Goal: Browse casually: Explore the website without a specific task or goal

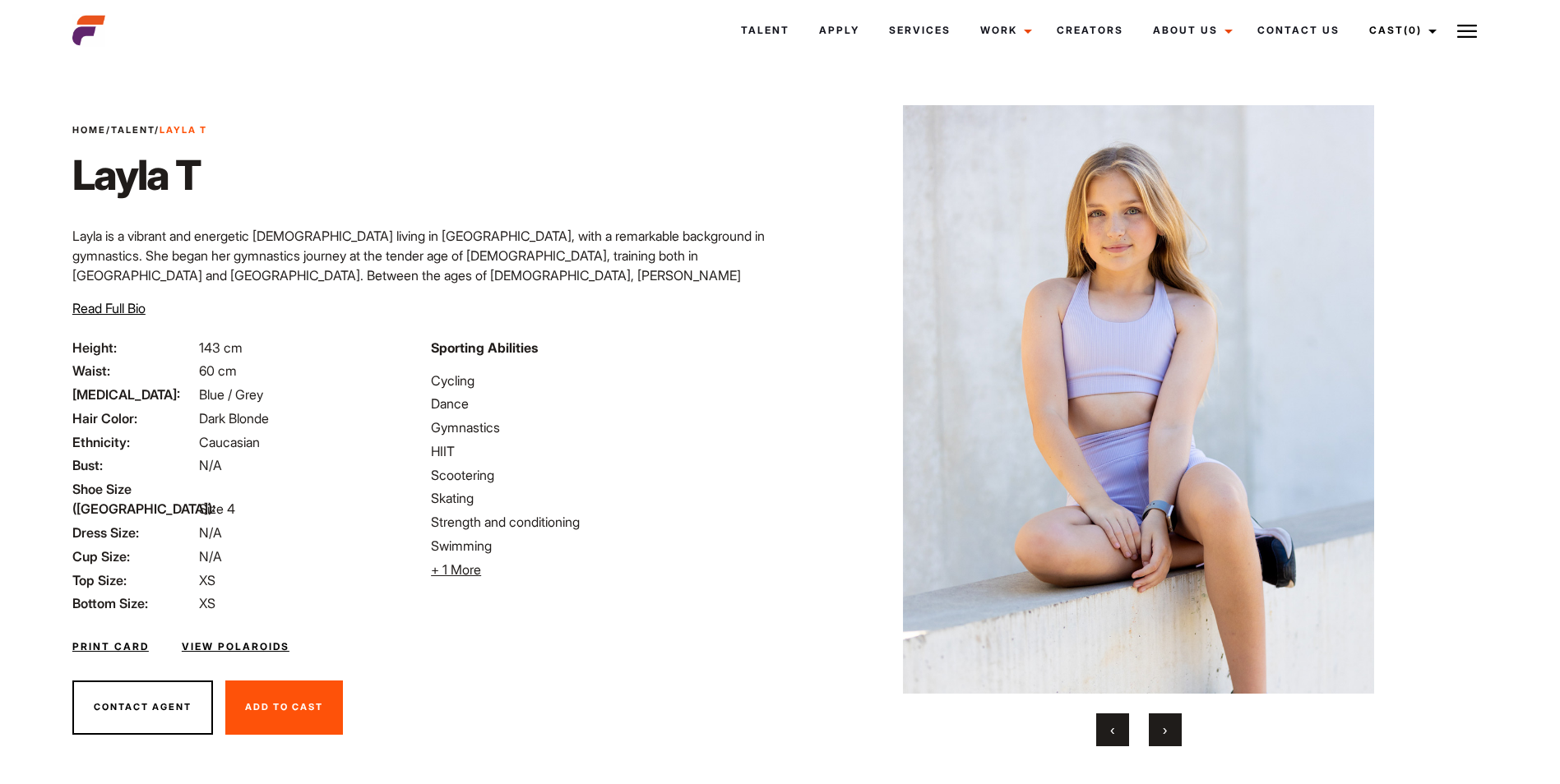
scroll to position [34, 0]
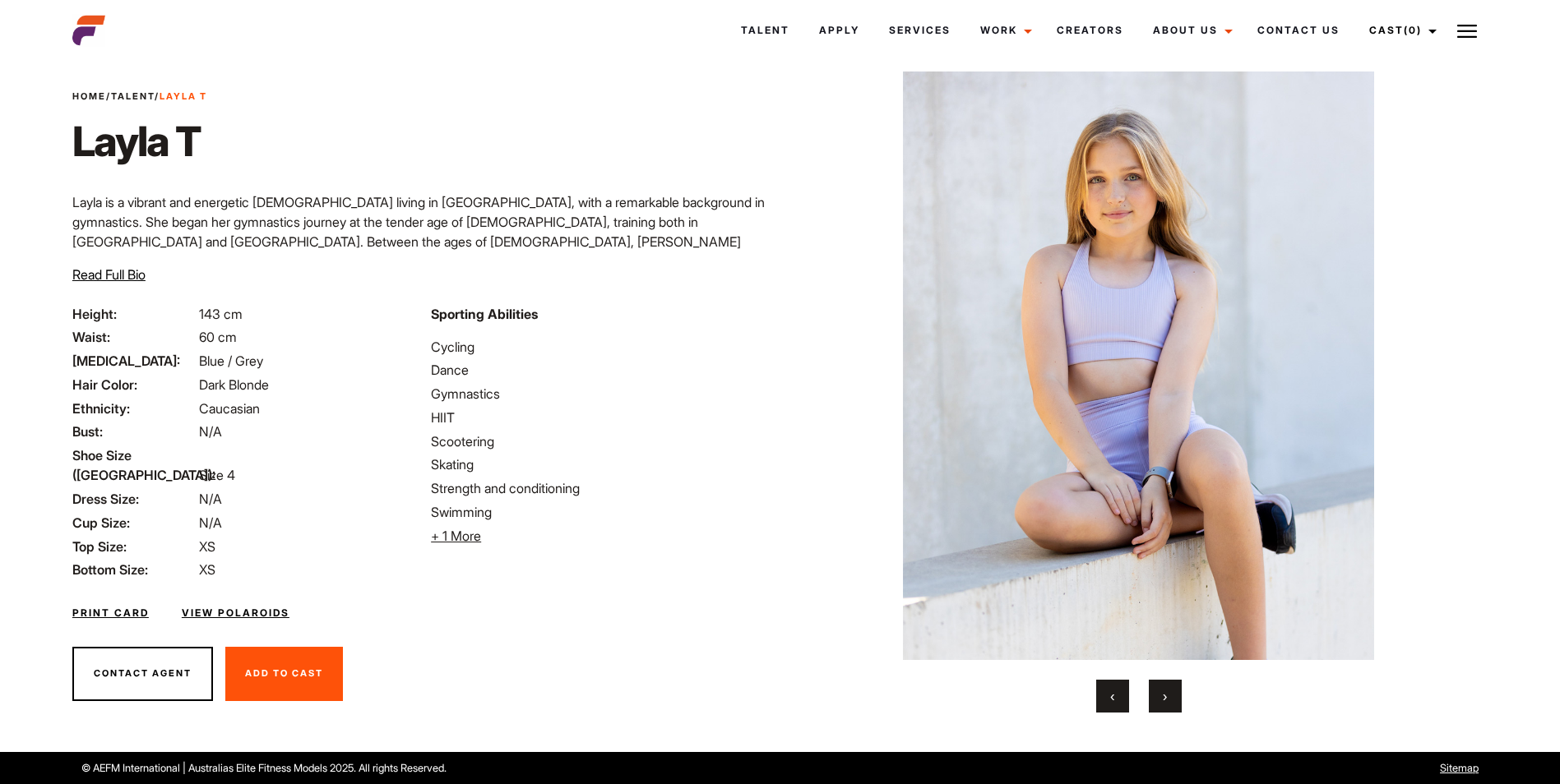
click at [1169, 702] on button "›" at bounding box center [1165, 696] width 33 height 33
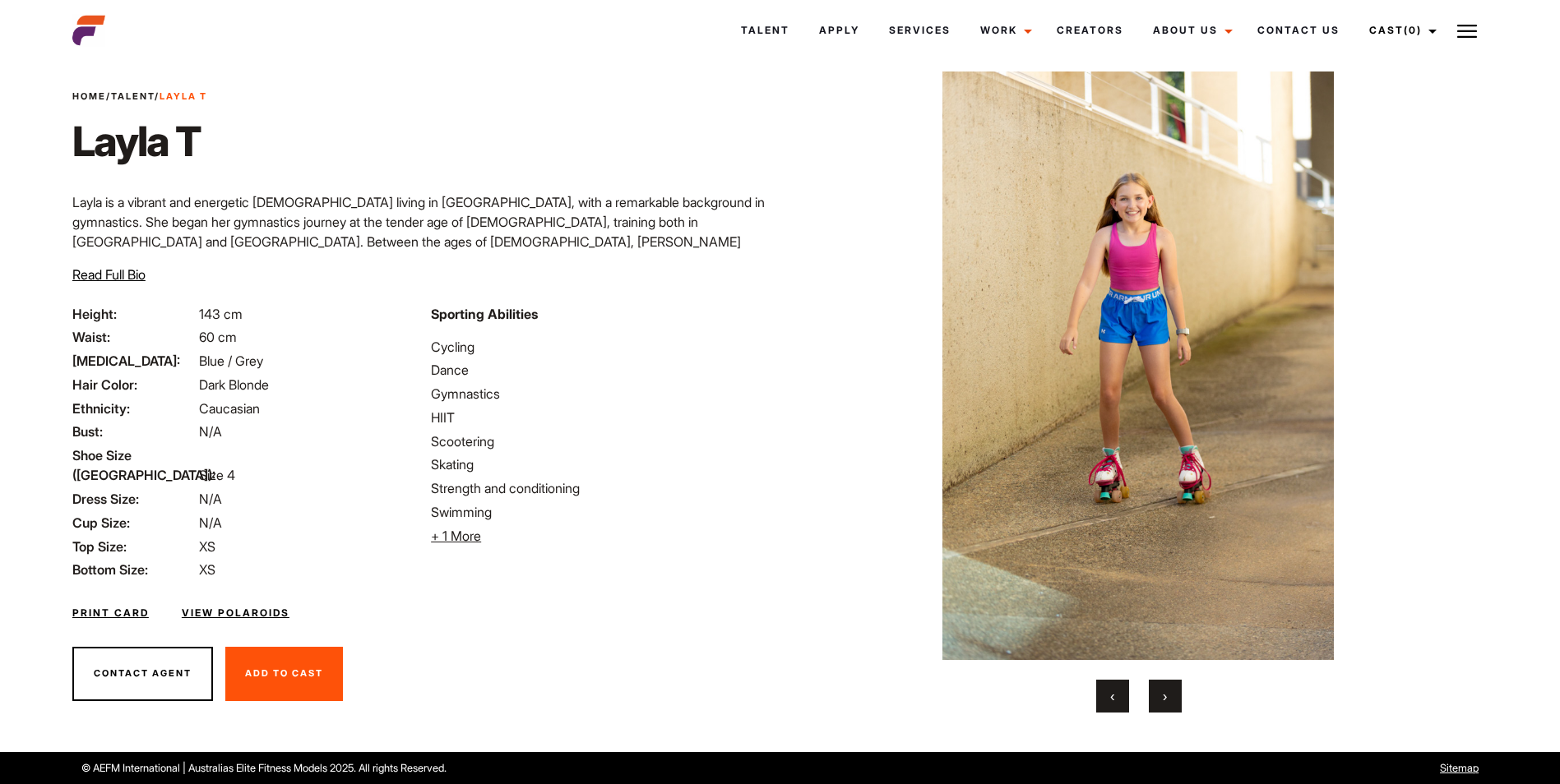
click at [1169, 702] on button "›" at bounding box center [1165, 696] width 33 height 33
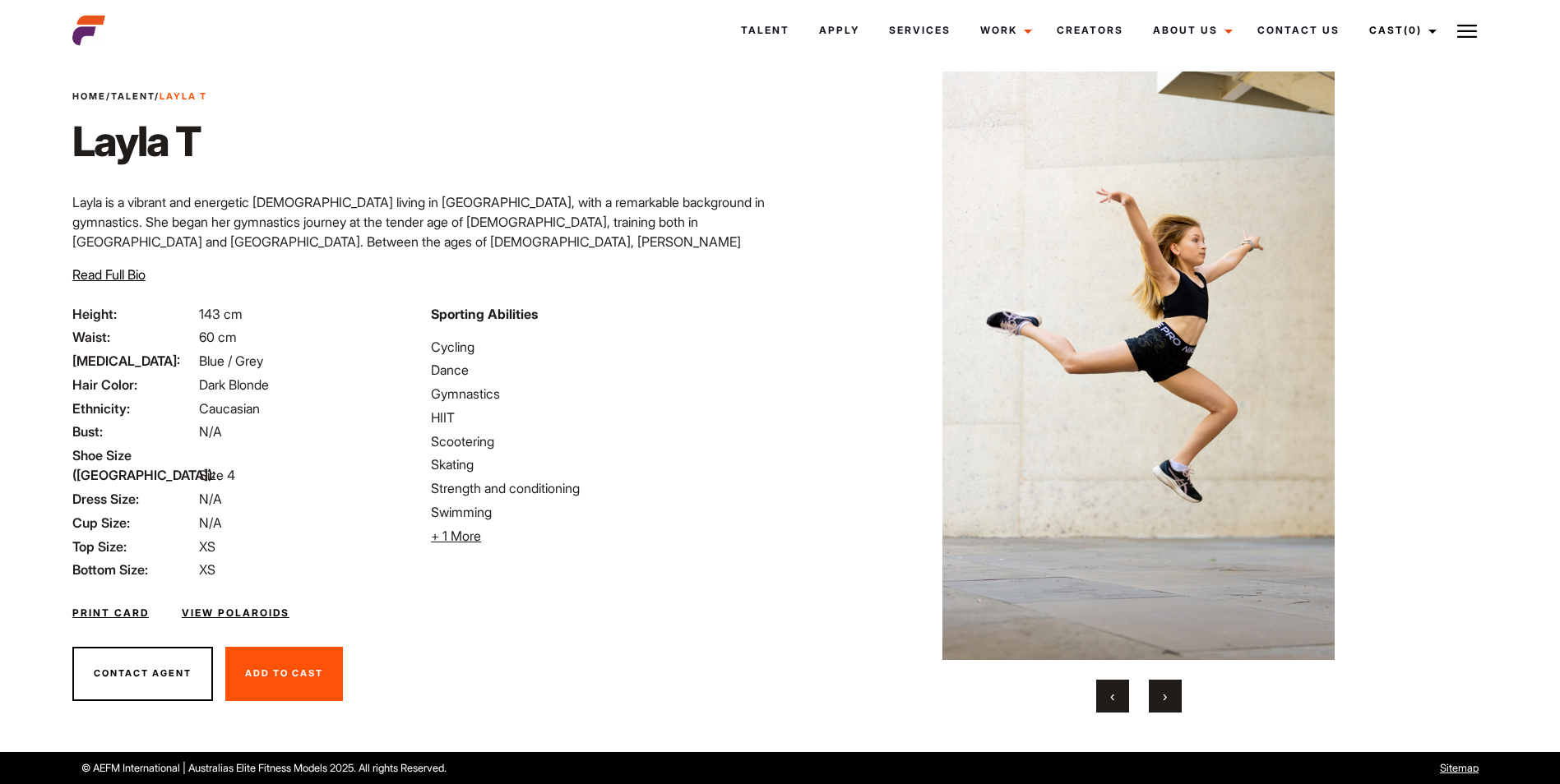
click at [1169, 702] on button "›" at bounding box center [1165, 696] width 33 height 33
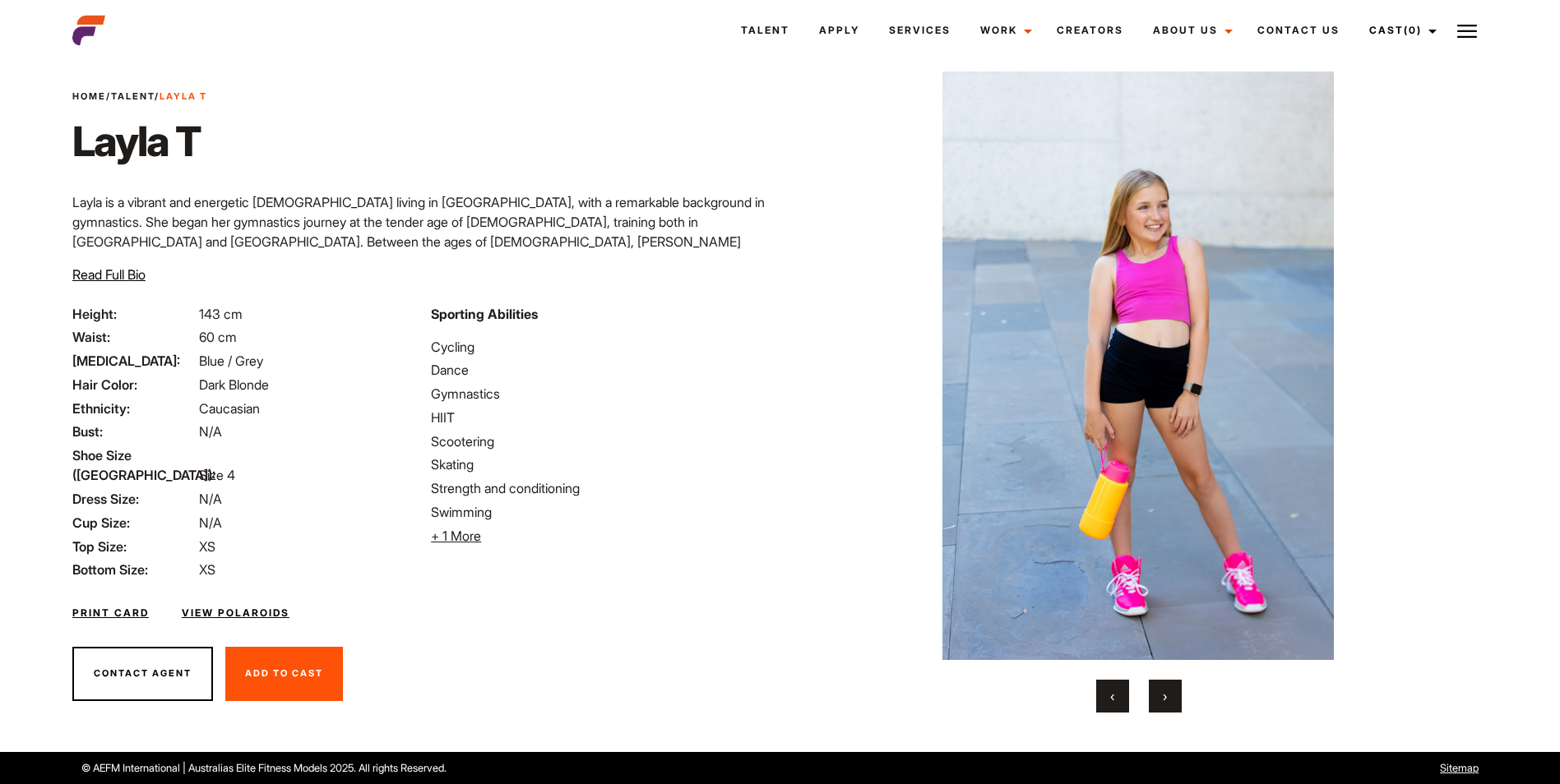
click at [1169, 702] on button "›" at bounding box center [1165, 696] width 33 height 33
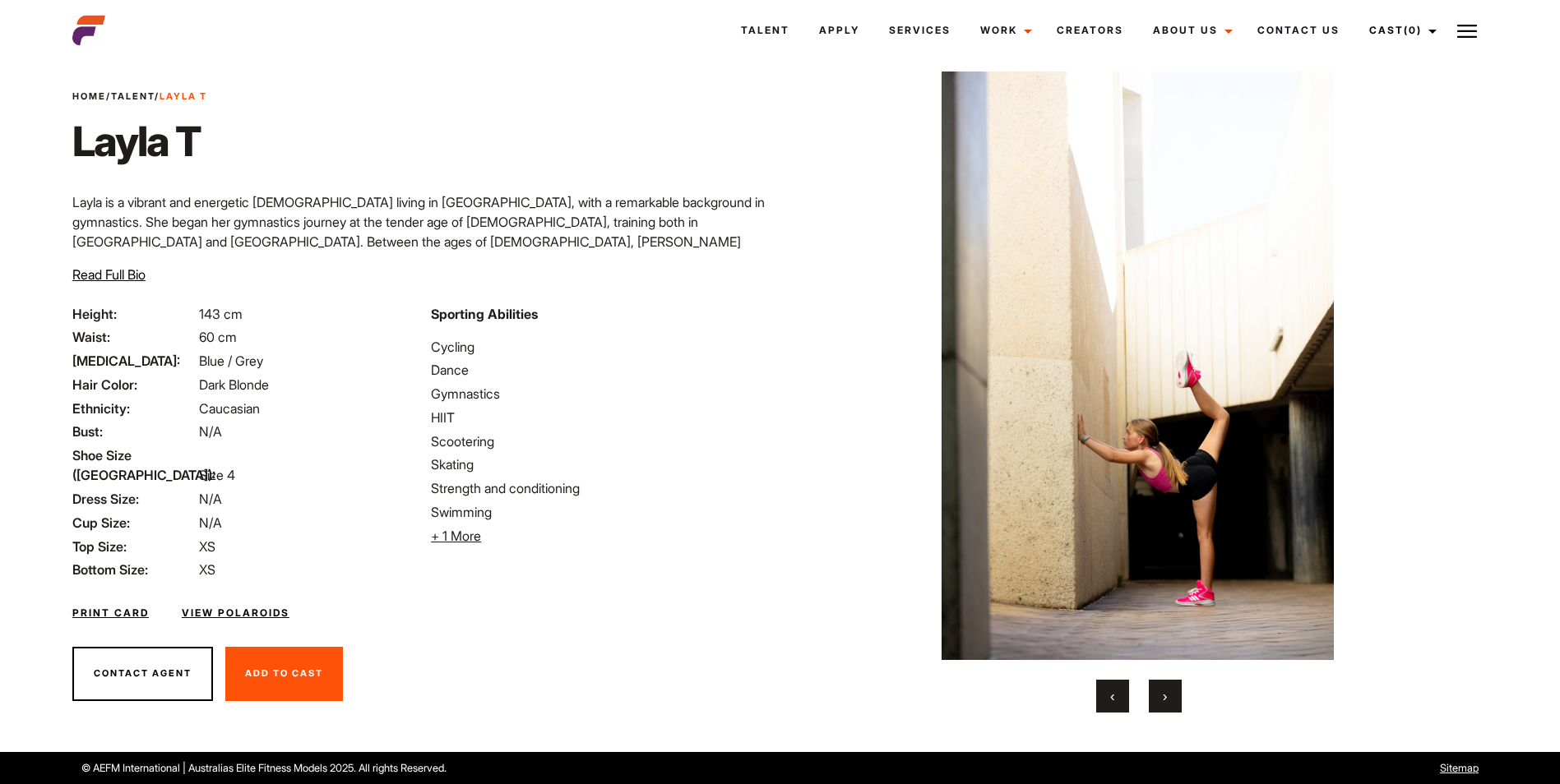
click at [1169, 702] on button "›" at bounding box center [1165, 696] width 33 height 33
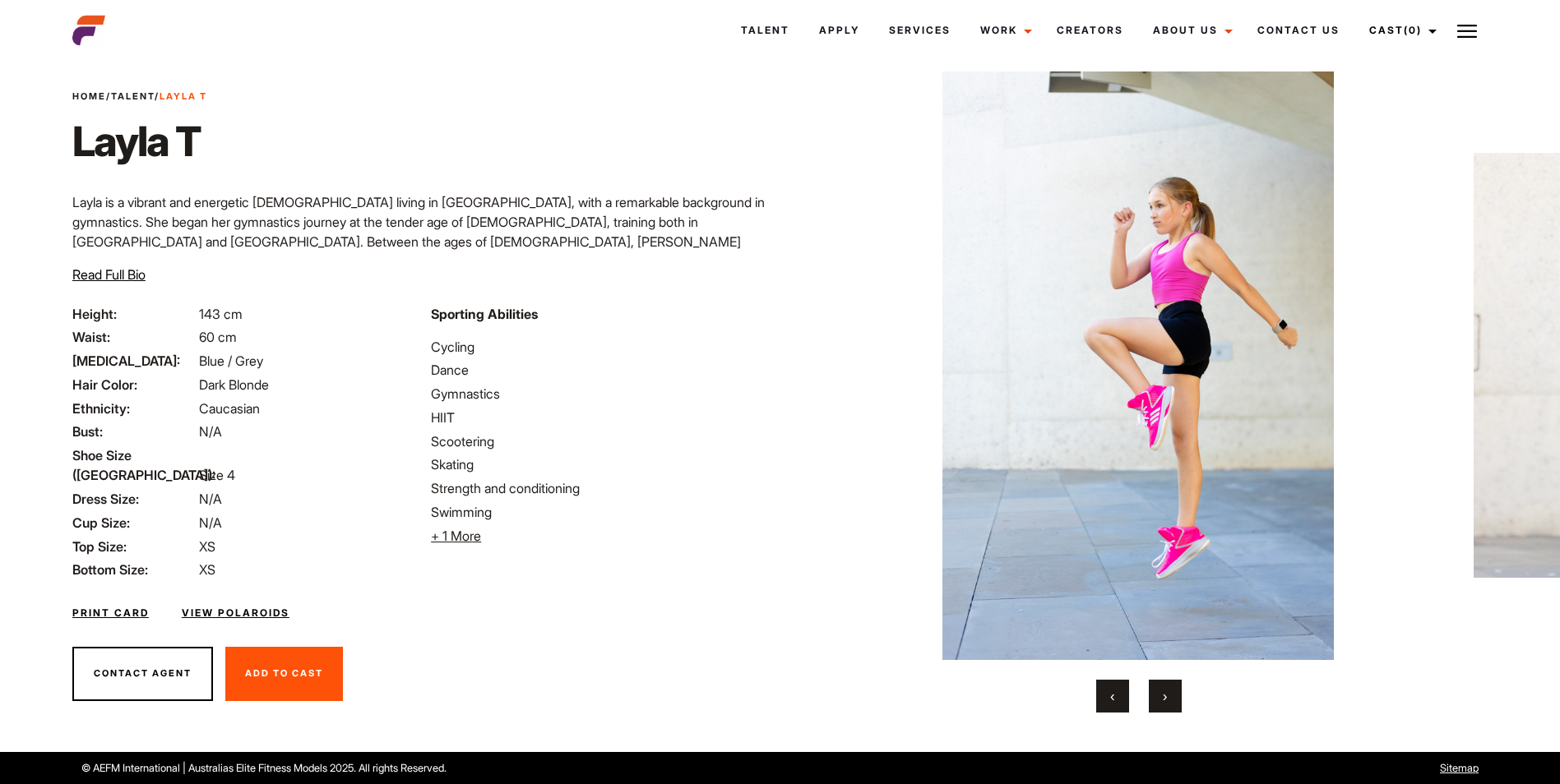
click at [1159, 704] on button "›" at bounding box center [1165, 696] width 33 height 33
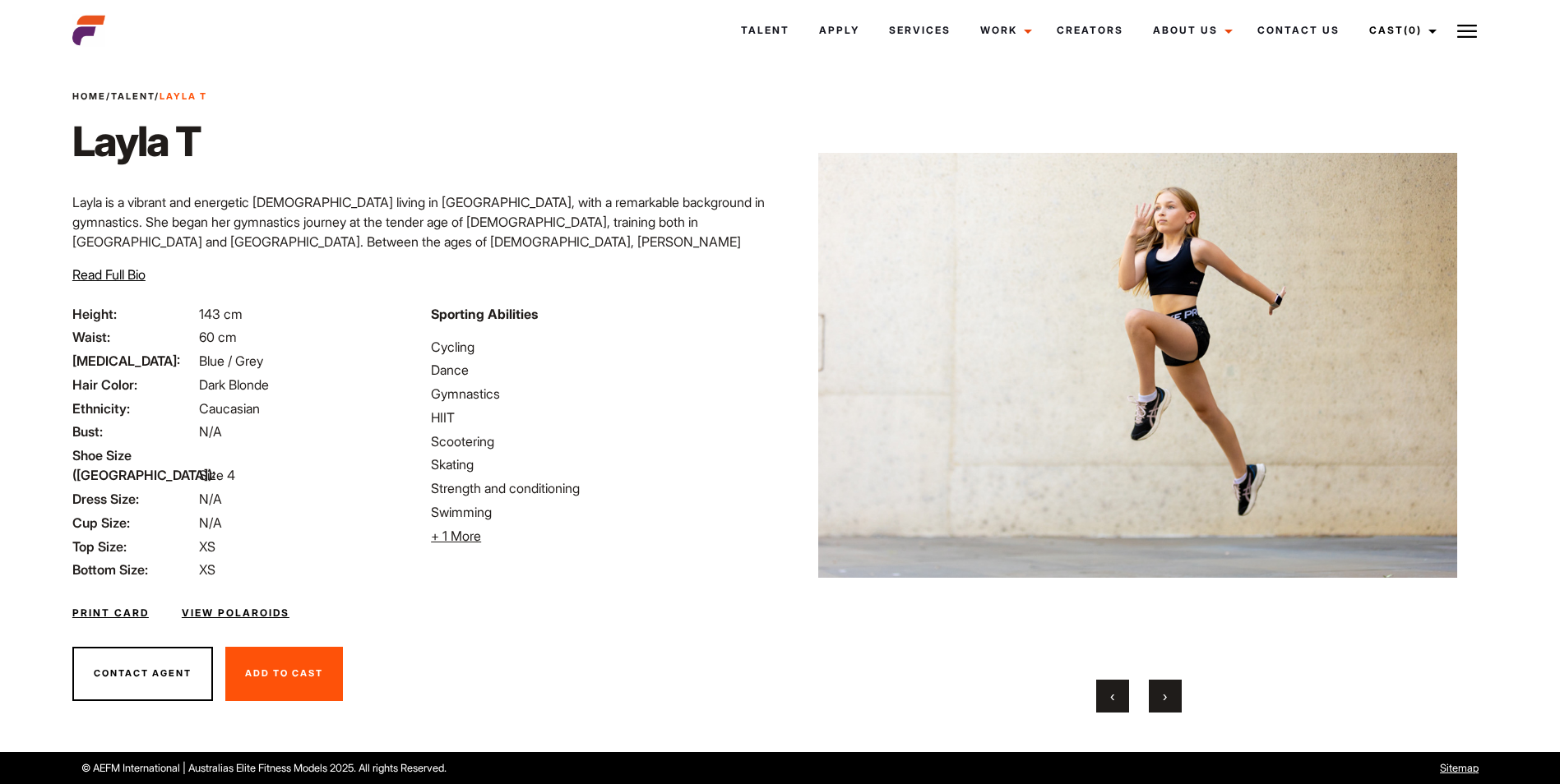
click at [1159, 704] on button "›" at bounding box center [1165, 696] width 33 height 33
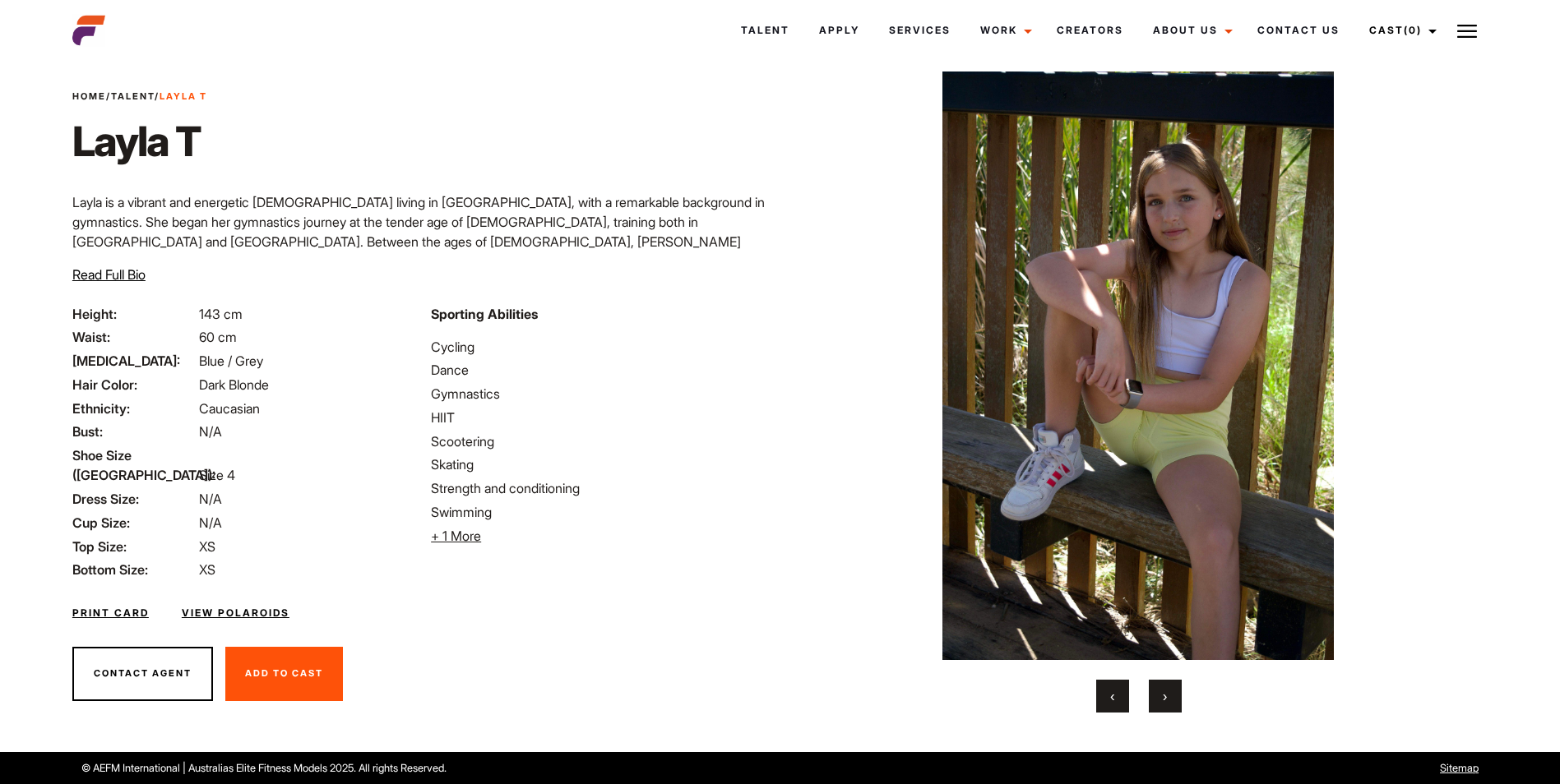
click at [1159, 704] on button "›" at bounding box center [1165, 696] width 33 height 33
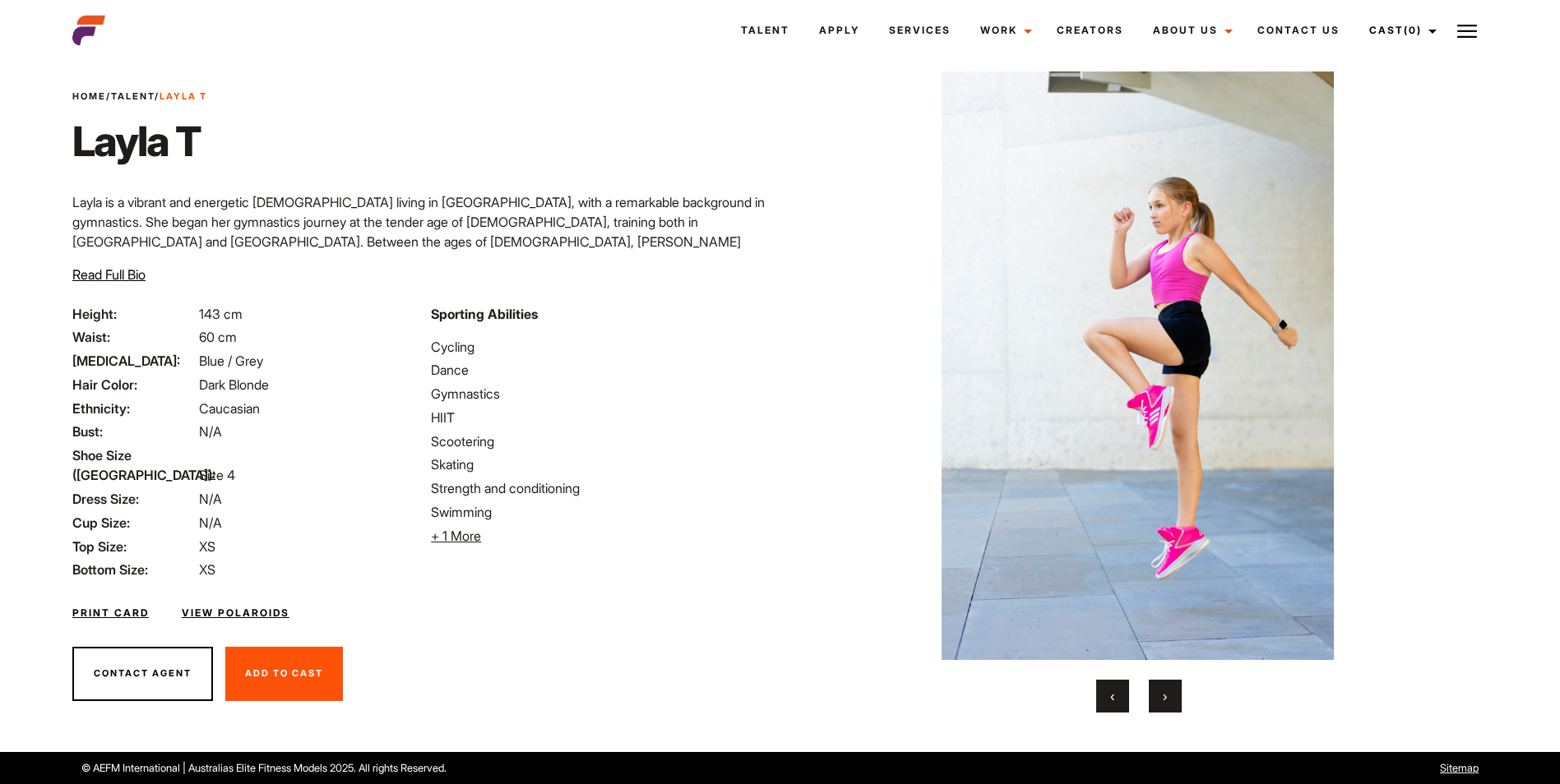
click at [1159, 704] on button "›" at bounding box center [1165, 696] width 33 height 33
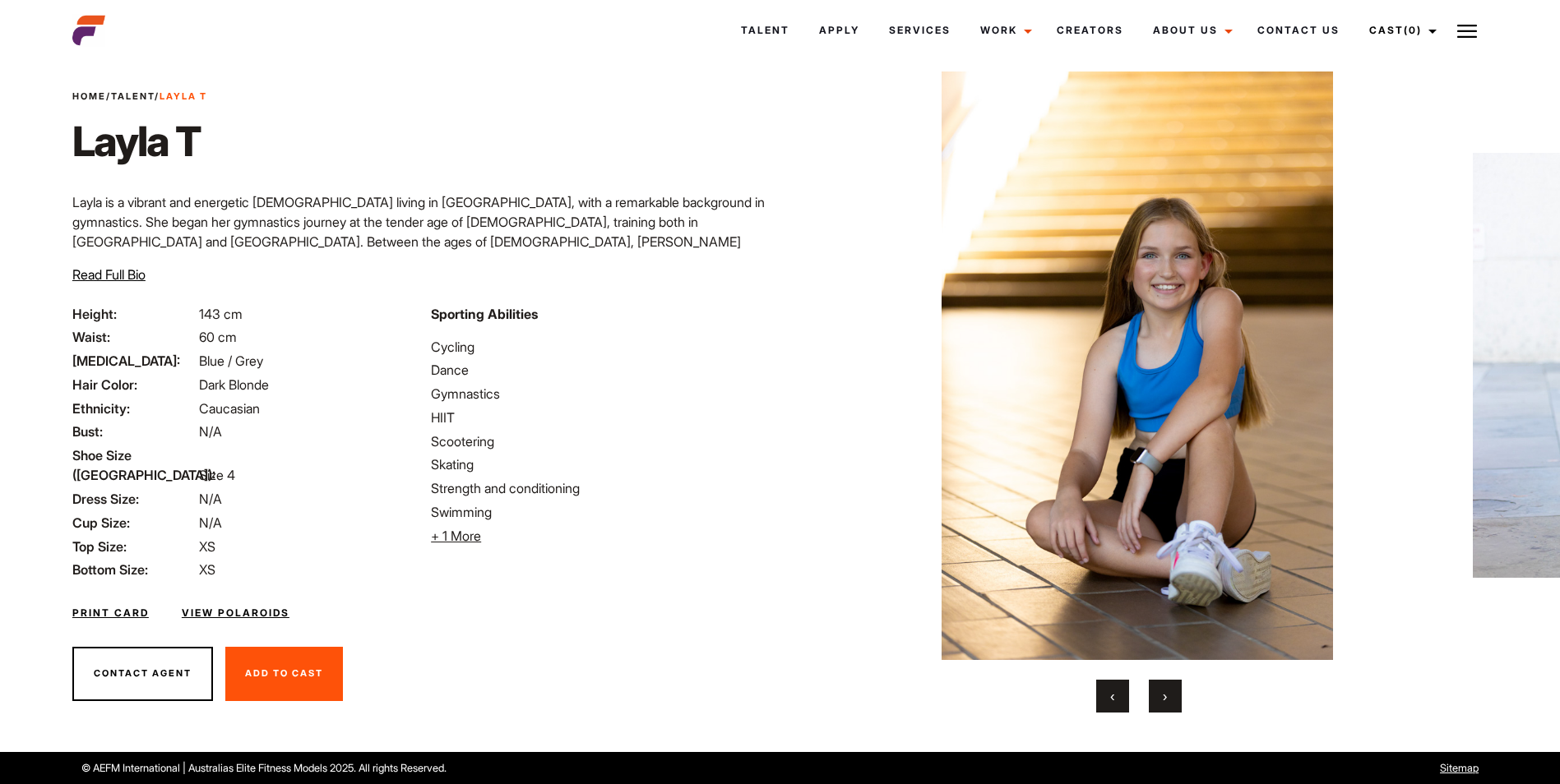
click at [1159, 704] on button "›" at bounding box center [1165, 696] width 33 height 33
